Goal: Information Seeking & Learning: Find specific fact

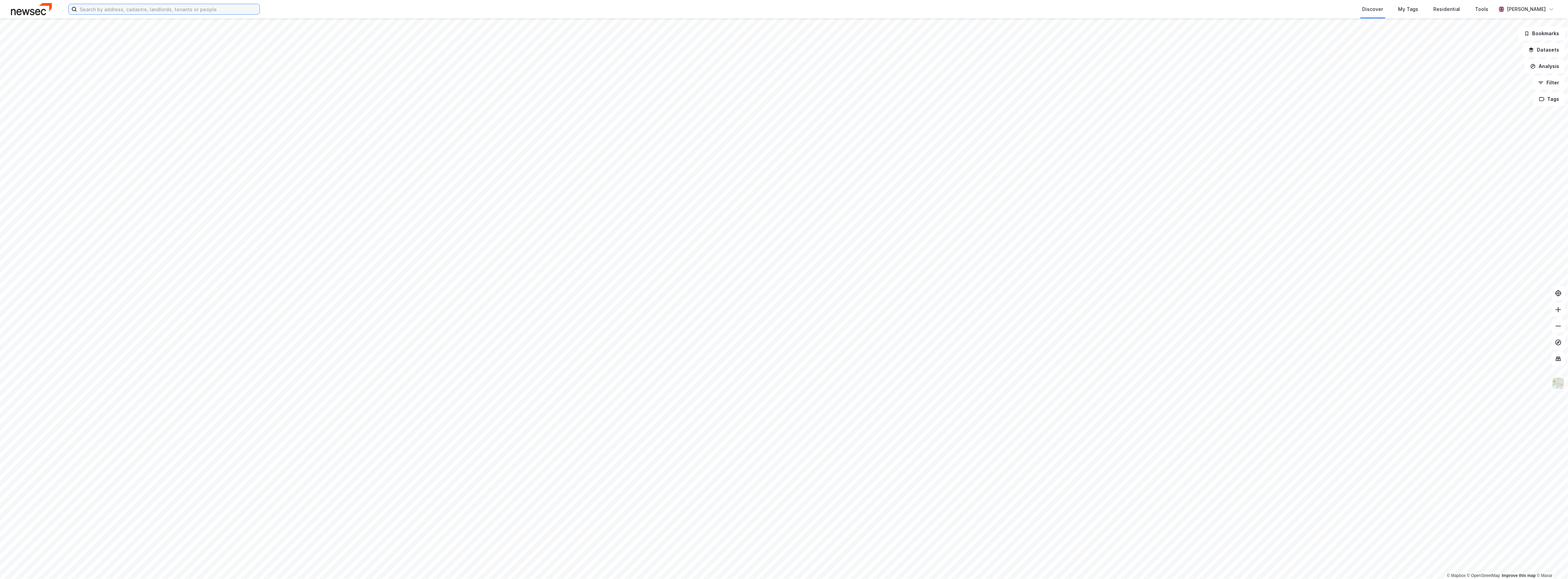
click at [187, 12] on input at bounding box center [168, 9] width 183 height 10
paste input "[PERSON_NAME]"
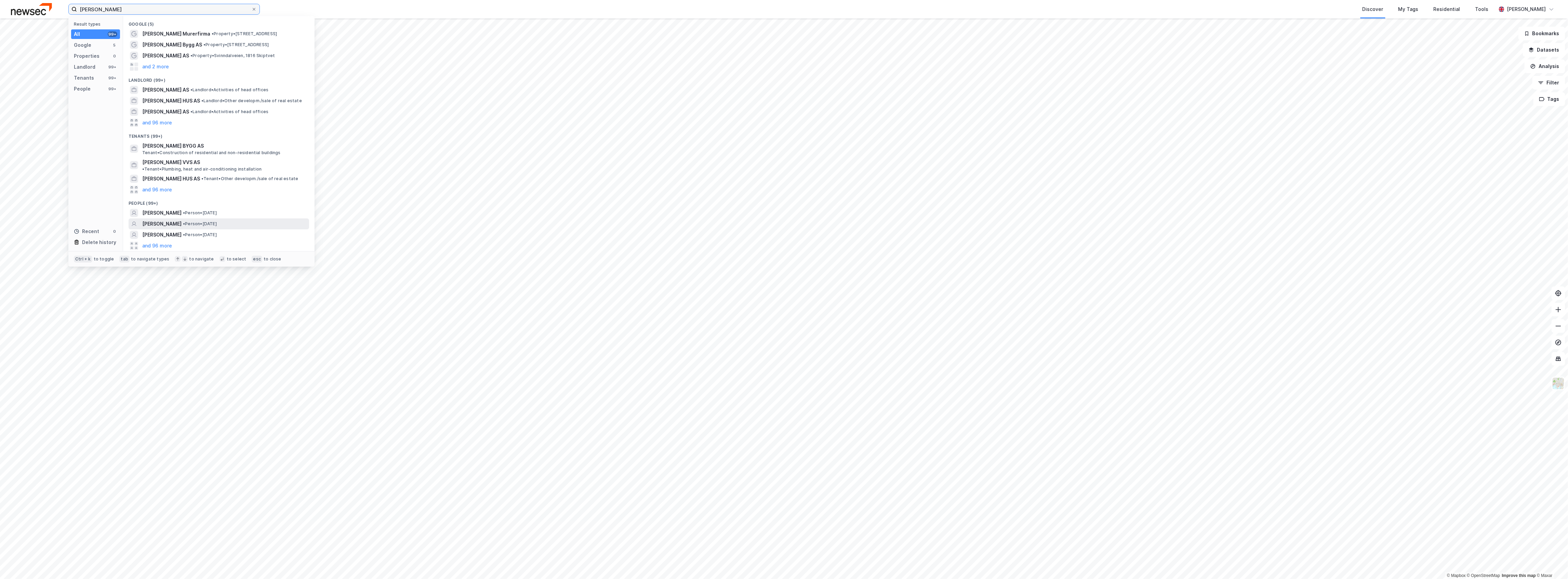
type input "[PERSON_NAME]"
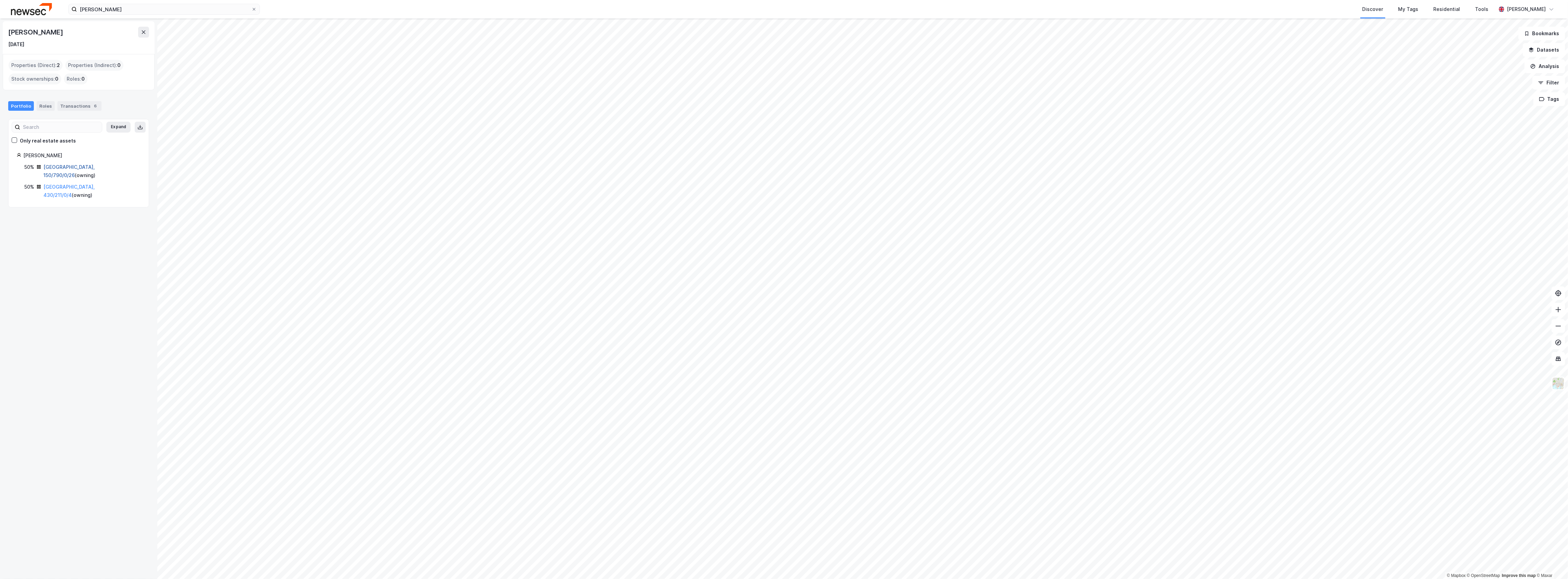
click at [55, 168] on link "[GEOGRAPHIC_DATA], 150/790/0/26" at bounding box center [69, 171] width 51 height 14
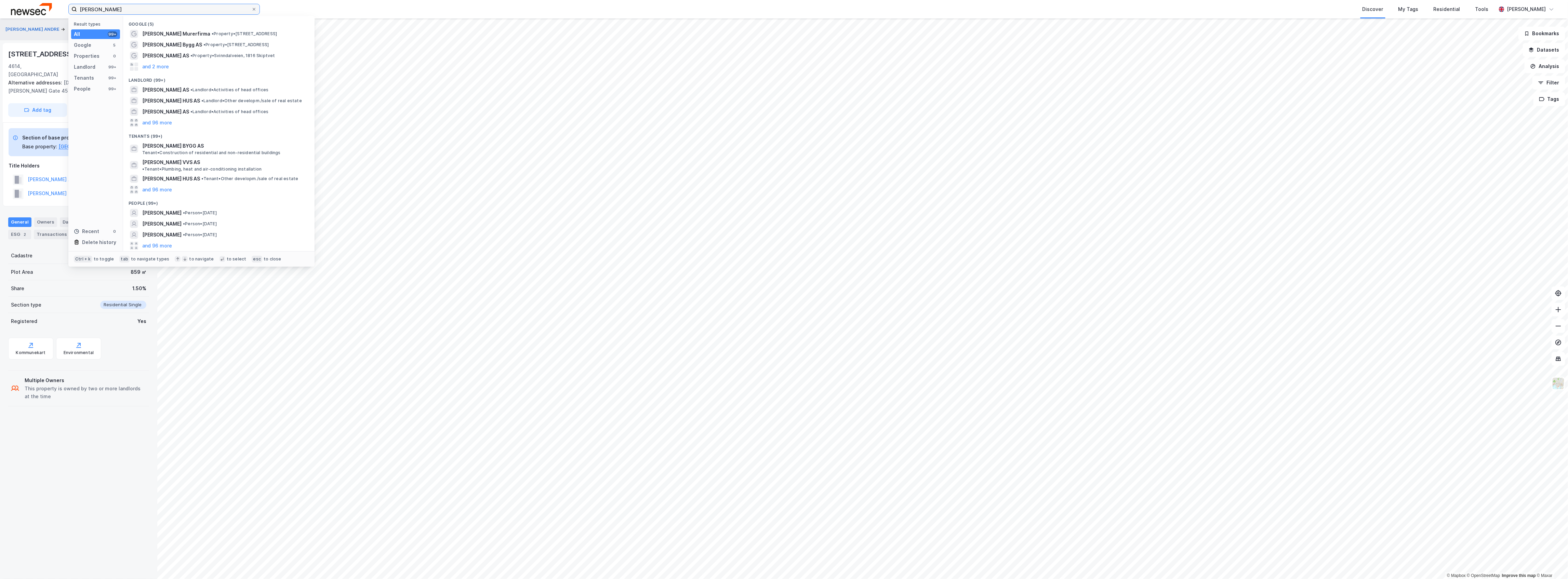
click at [111, 6] on input "[PERSON_NAME]" at bounding box center [164, 9] width 174 height 10
click at [185, 232] on span "•" at bounding box center [184, 234] width 2 height 5
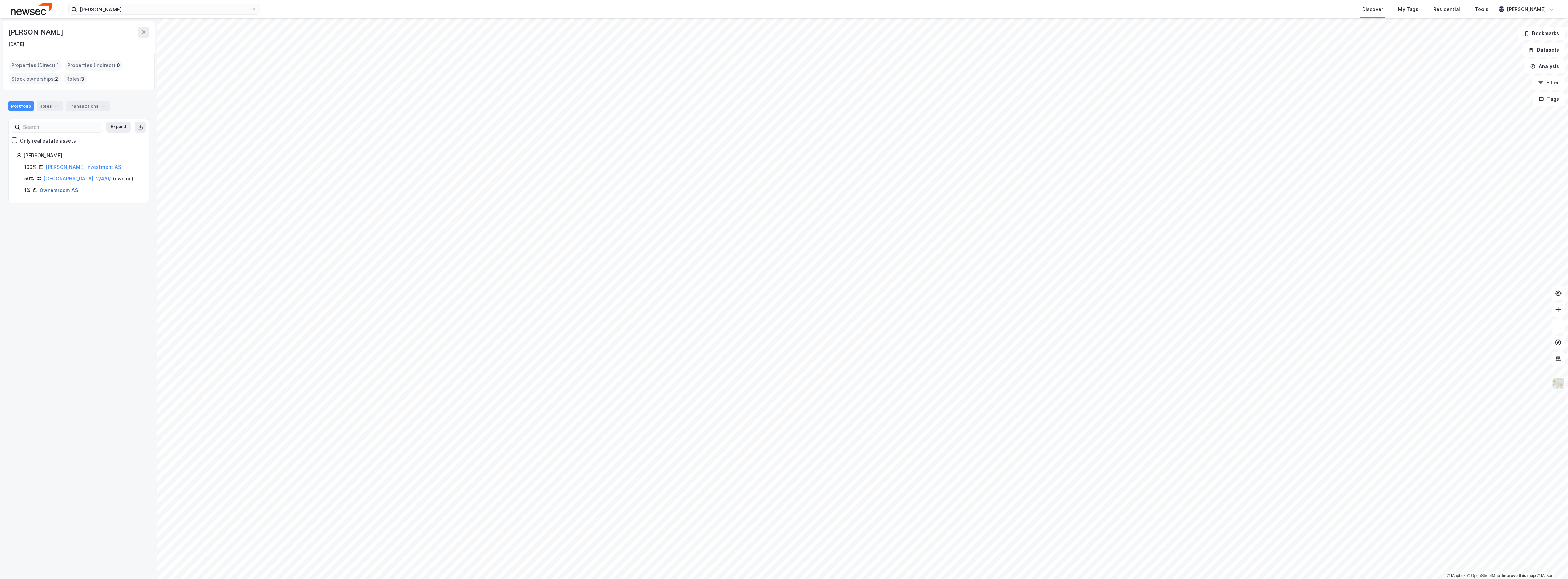
click at [65, 188] on link "Ownersroom AS" at bounding box center [58, 190] width 38 height 6
click at [133, 31] on button "Back" at bounding box center [142, 29] width 19 height 11
click at [77, 164] on div "[PERSON_NAME] Investment AS" at bounding box center [83, 167] width 75 height 8
click at [79, 172] on div "100% [PERSON_NAME] Investment AS 50% [GEOGRAPHIC_DATA], 2/4/0/1 ( owning ) 1% O…" at bounding box center [79, 179] width 124 height 32
click at [79, 164] on div "[PERSON_NAME] Investment AS" at bounding box center [83, 167] width 75 height 8
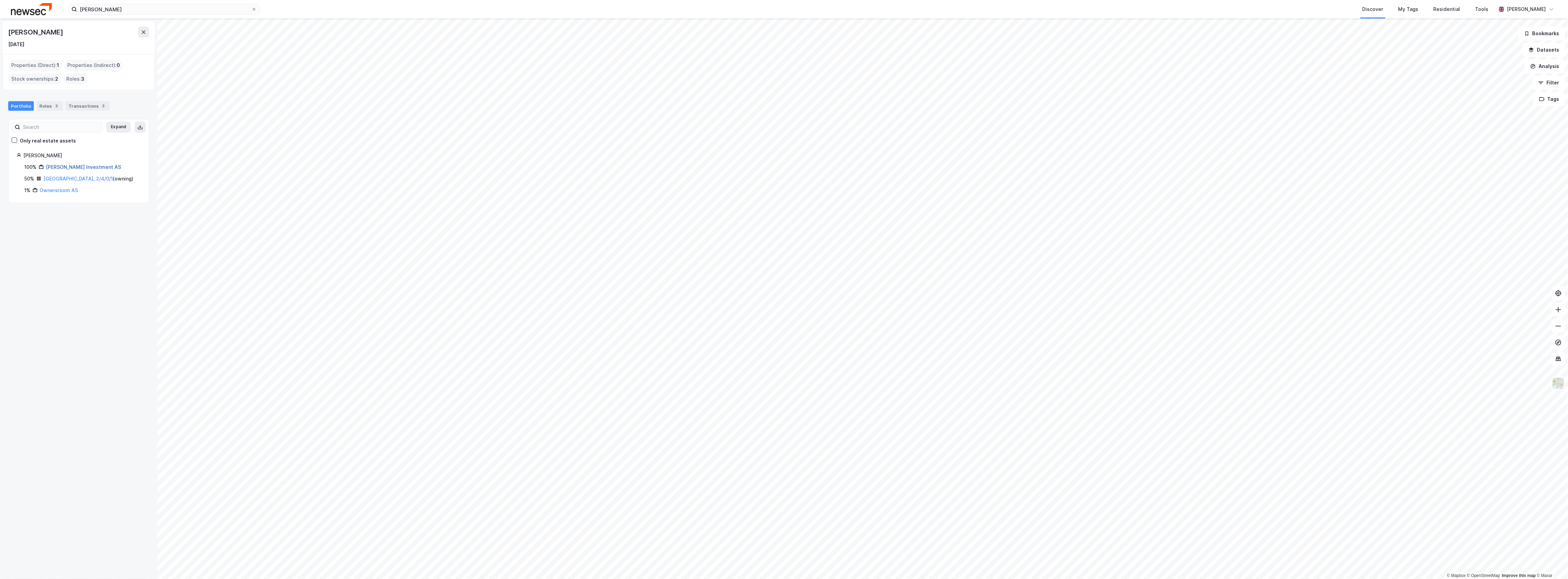
click at [79, 167] on link "[PERSON_NAME] Investment AS" at bounding box center [83, 167] width 75 height 6
click at [85, 57] on div "[PERSON_NAME] INVESTMENT AS" at bounding box center [64, 54] width 112 height 11
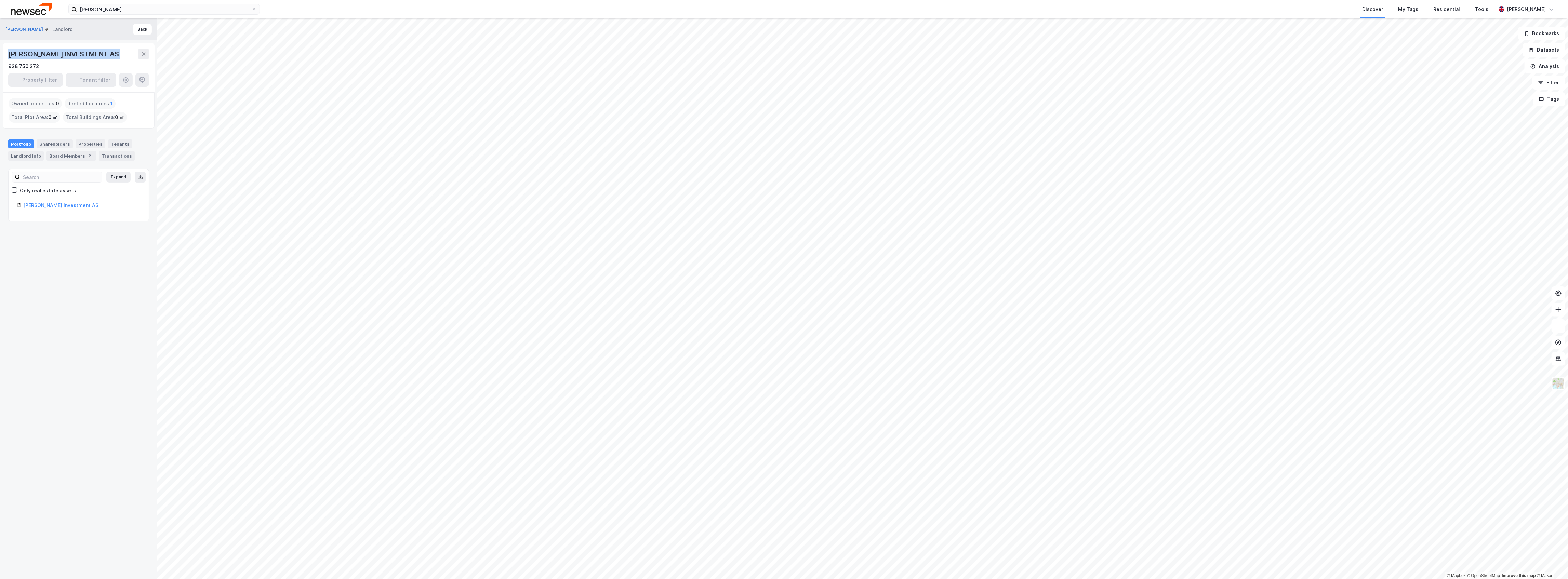
click at [85, 57] on div "[PERSON_NAME] INVESTMENT AS" at bounding box center [64, 54] width 112 height 11
copy div "[PERSON_NAME] INVESTMENT AS"
click at [133, 27] on button "Back" at bounding box center [142, 29] width 19 height 11
click at [57, 176] on link "[GEOGRAPHIC_DATA], 2/4/0/1" at bounding box center [78, 179] width 69 height 6
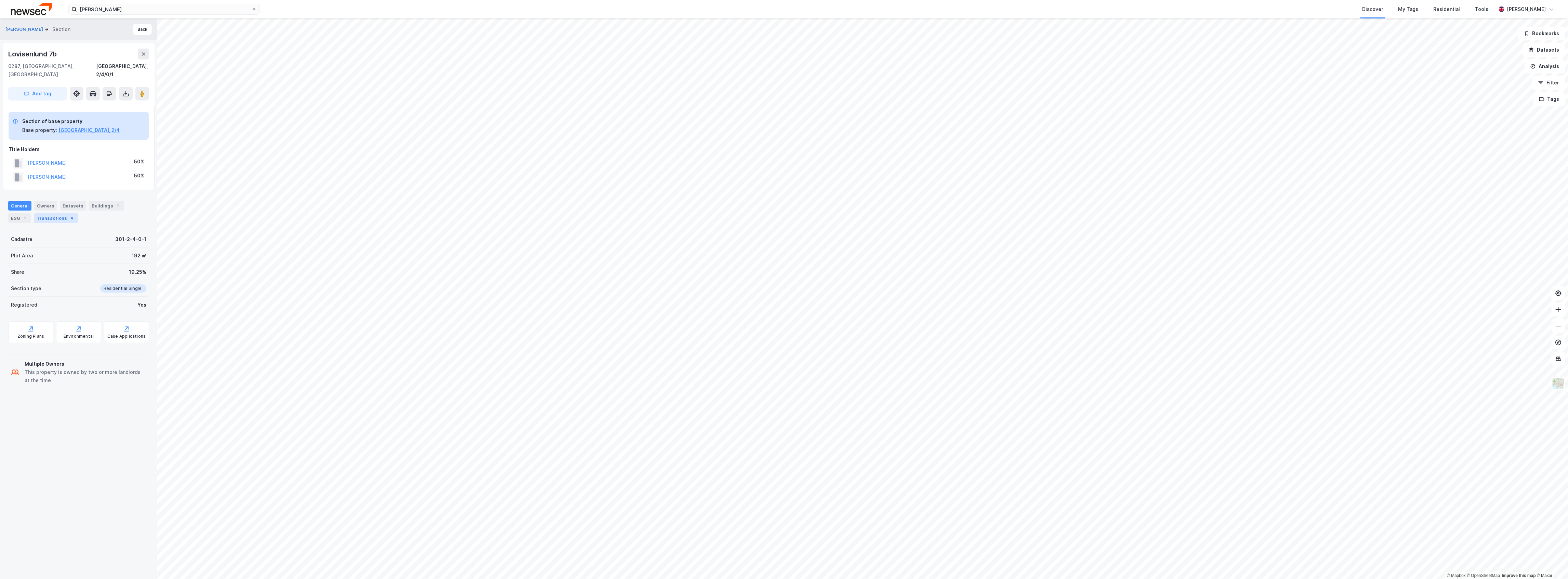
click at [68, 215] on div "4" at bounding box center [71, 218] width 7 height 7
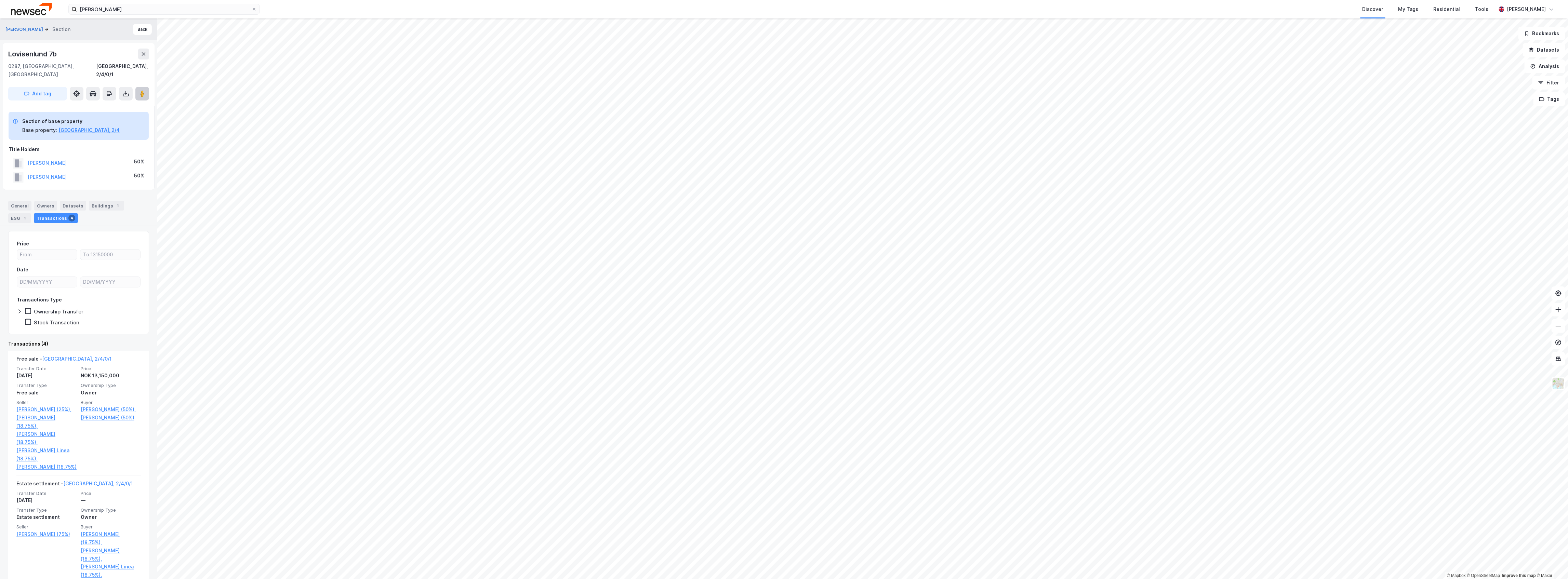
click at [142, 90] on image at bounding box center [142, 93] width 4 height 7
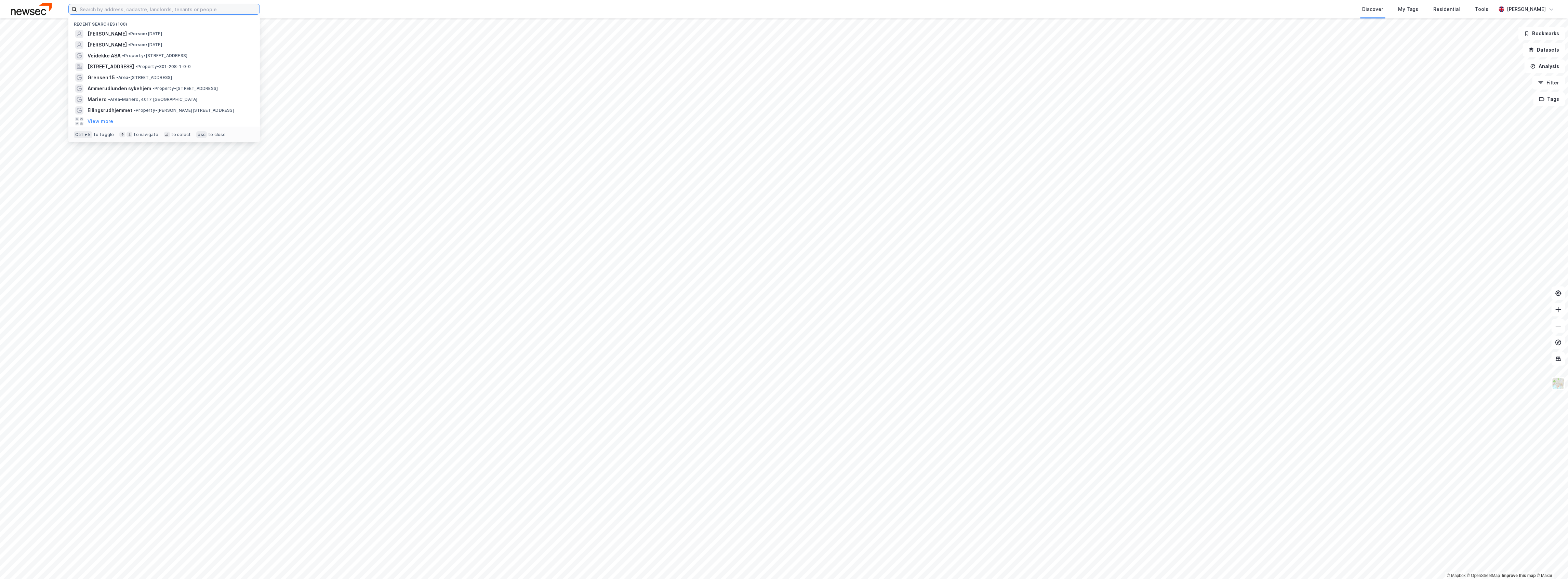
click at [121, 7] on input at bounding box center [168, 9] width 183 height 10
paste input "Klosterheimveien 1"
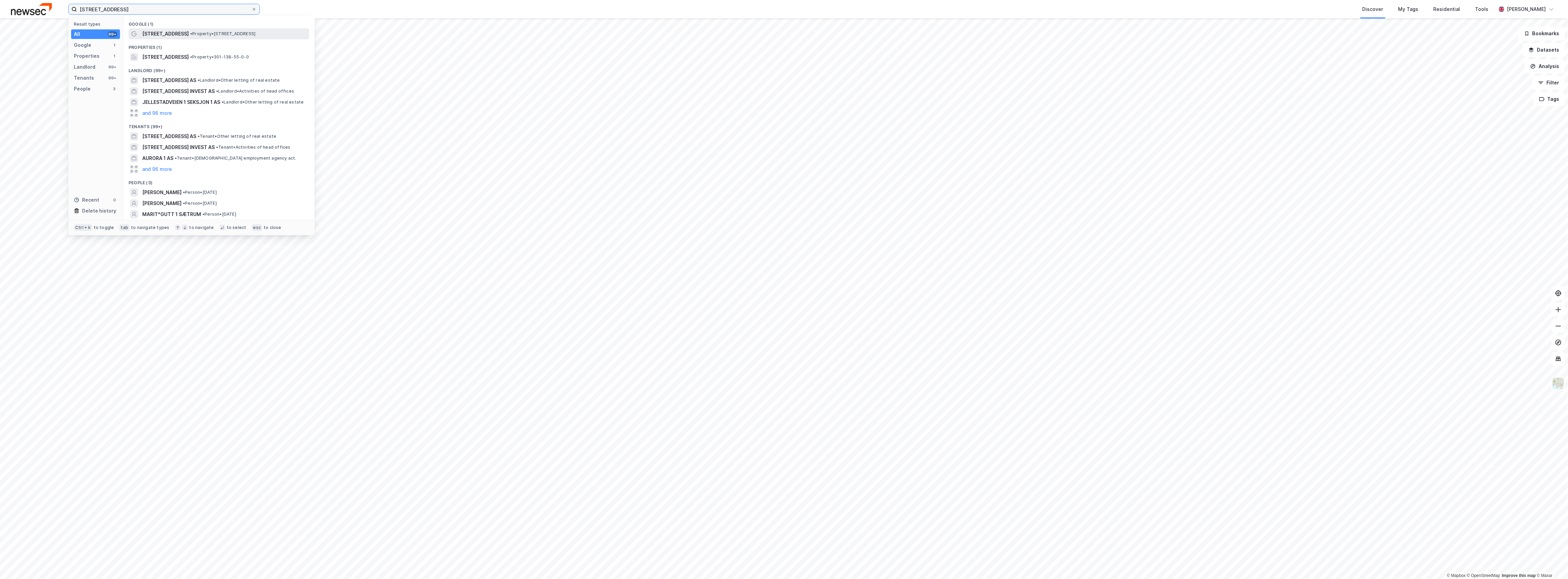
type input "Klosterheimveien 1"
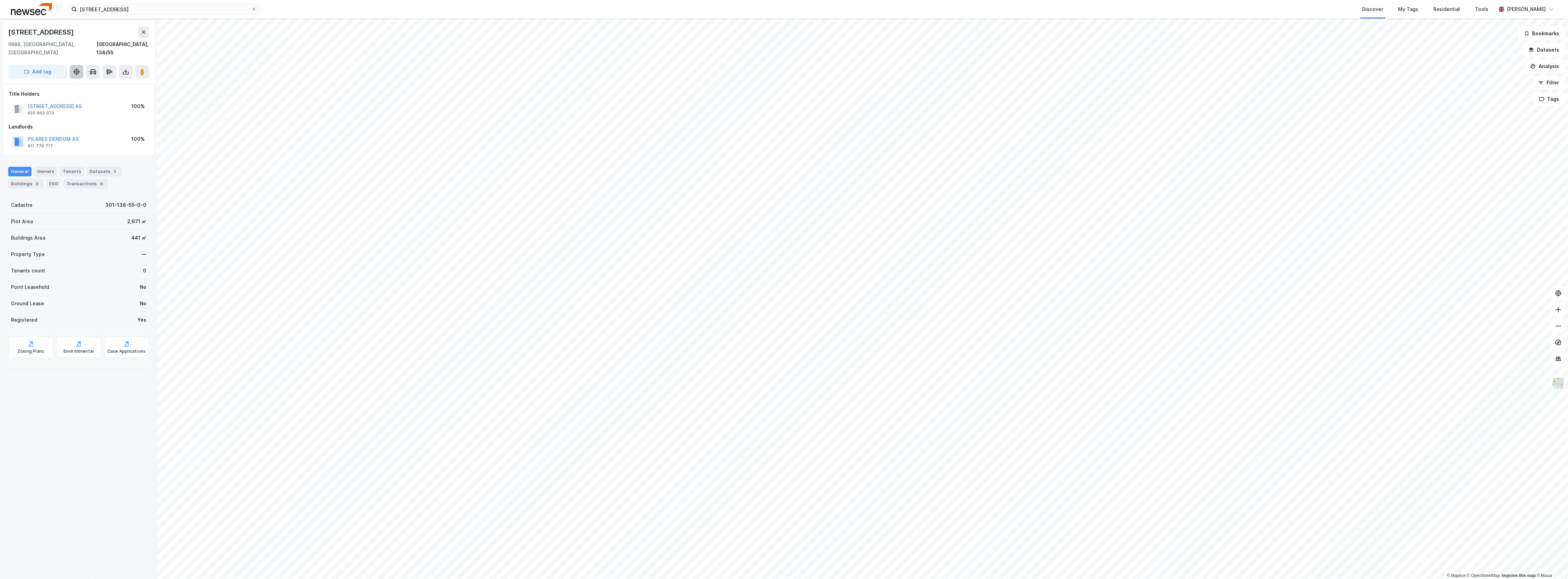
click at [74, 68] on icon at bounding box center [76, 71] width 7 height 7
